Goal: Task Accomplishment & Management: Use online tool/utility

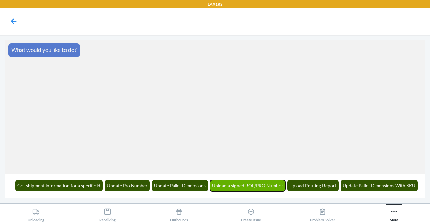
click at [241, 189] on button "Upload a signed BOL/PRO Number" at bounding box center [248, 185] width 76 height 11
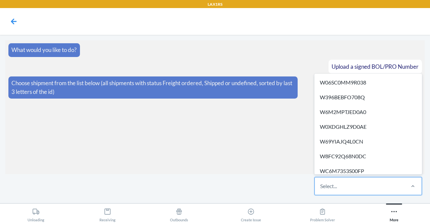
click at [339, 191] on div "Select..." at bounding box center [359, 186] width 89 height 17
click at [321, 190] on input "option W06SC0MM9R038 focused, 1 of 517. 517 results available. Use Up and Down …" at bounding box center [320, 186] width 1 height 8
type input "d"
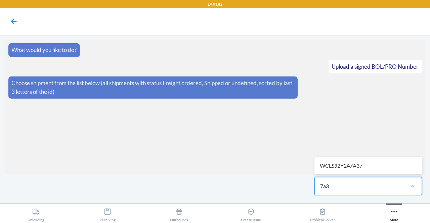
type input "7a37"
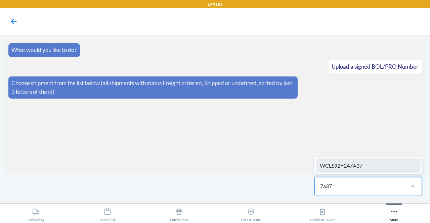
click at [349, 167] on div "WCLS92Y247A37" at bounding box center [368, 165] width 105 height 15
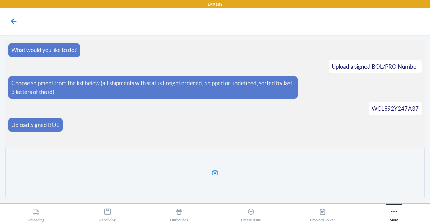
click at [214, 174] on icon at bounding box center [215, 172] width 6 height 5
click at [0, 0] on input "file" at bounding box center [0, 0] width 0 height 0
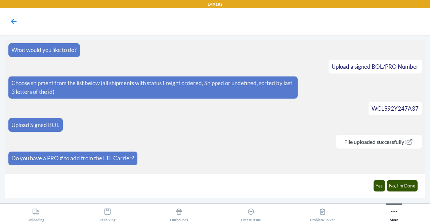
click at [359, 144] on div "File uploaded successfully!" at bounding box center [379, 142] width 86 height 14
click at [357, 140] on link "File uploaded successfully!" at bounding box center [379, 142] width 80 height 6
click at [13, 21] on icon at bounding box center [14, 21] width 6 height 6
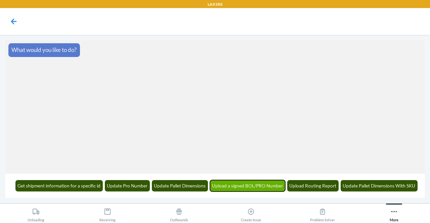
click at [253, 182] on button "Upload a signed BOL/PRO Number" at bounding box center [248, 185] width 76 height 11
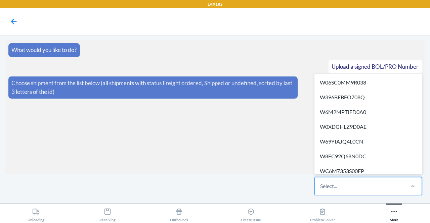
click at [328, 189] on div "Select..." at bounding box center [328, 186] width 17 height 8
click at [321, 189] on input "option W06SC0MM9R038 focused, 1 of 517. 517 results available. Use Up and Down …" at bounding box center [320, 186] width 1 height 8
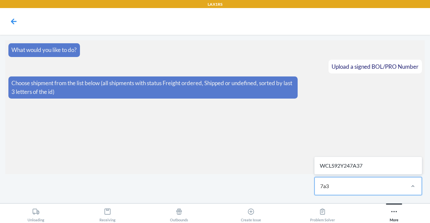
type input "7a37"
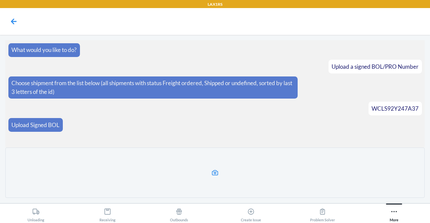
click at [216, 174] on icon at bounding box center [215, 173] width 8 height 8
click at [0, 0] on input "file" at bounding box center [0, 0] width 0 height 0
